Goal: Find specific page/section: Find specific page/section

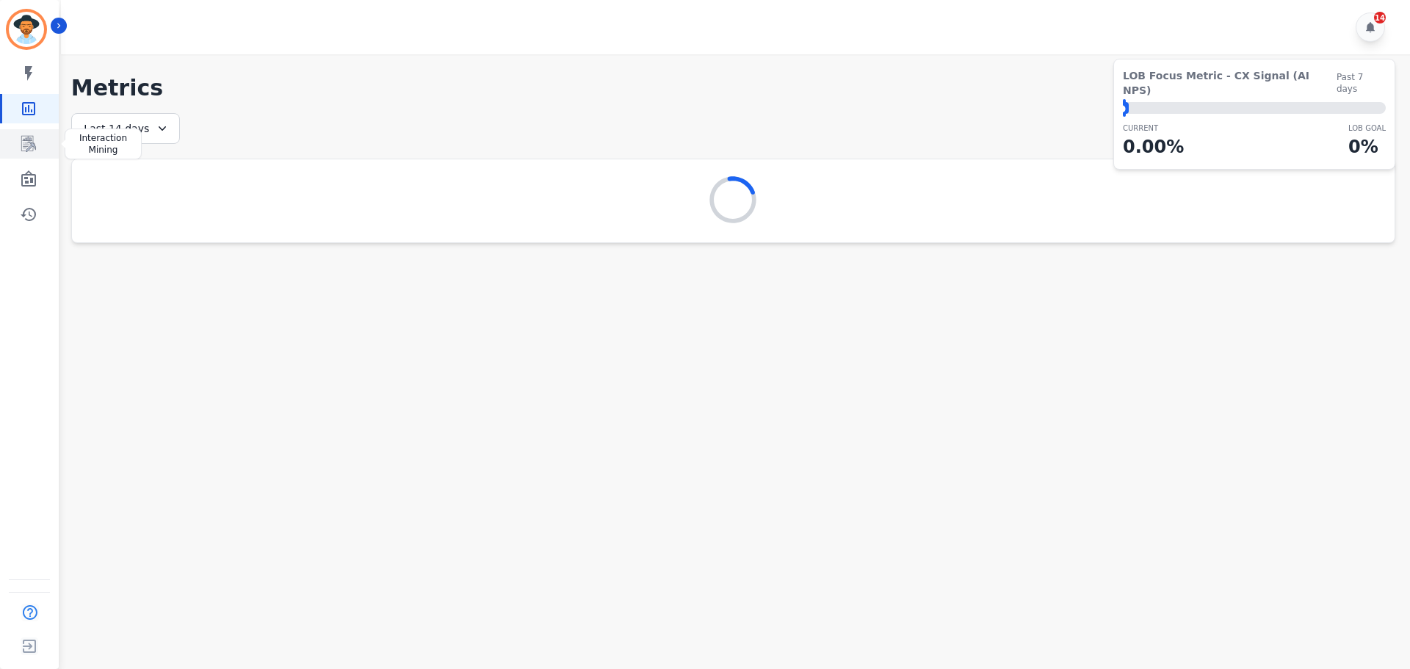
click at [24, 147] on icon "Sidebar" at bounding box center [29, 144] width 18 height 18
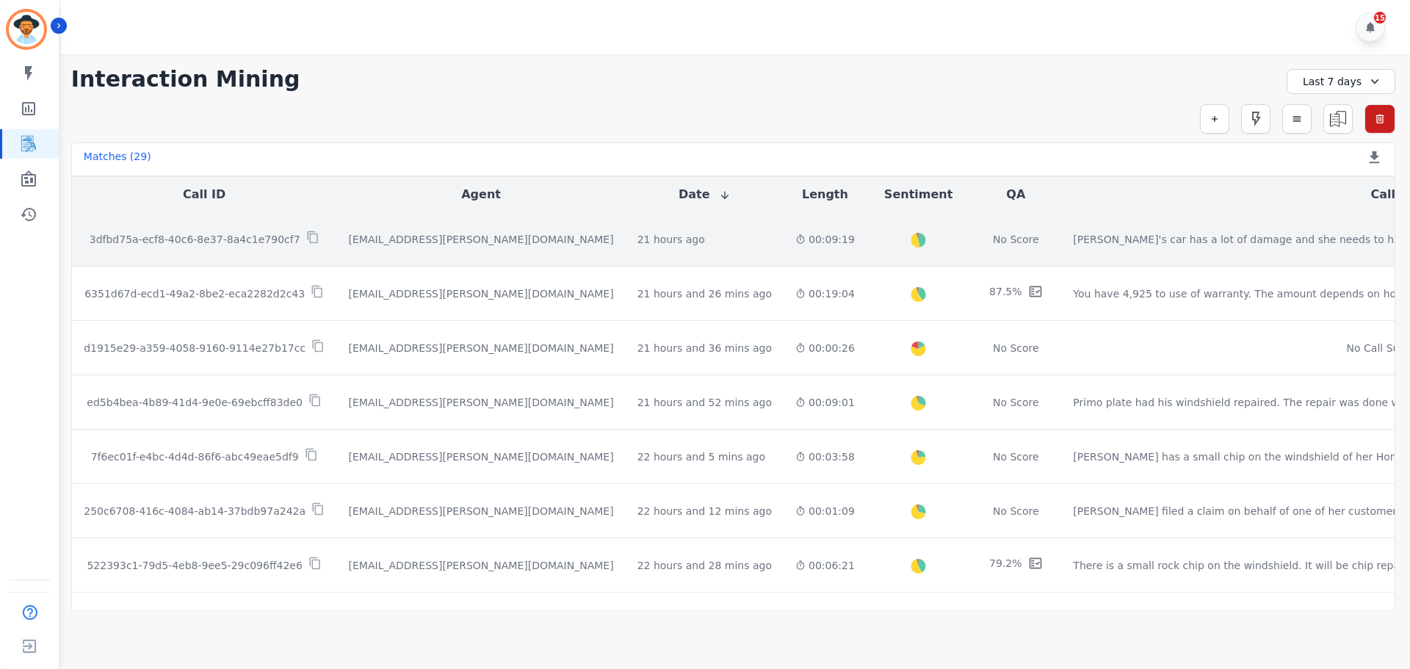
click at [261, 241] on p "3dfbd75a-ecf8-40c6-8e37-8a4c1e790cf7" at bounding box center [195, 239] width 211 height 15
